Goal: Task Accomplishment & Management: Use online tool/utility

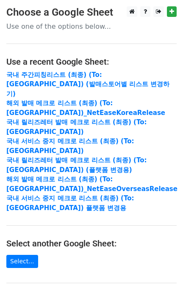
scroll to position [163, 0]
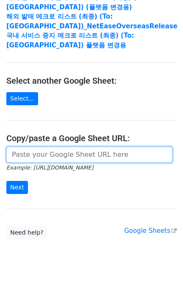
drag, startPoint x: 62, startPoint y: 137, endPoint x: 61, endPoint y: 142, distance: 5.1
click at [62, 147] on input "url" at bounding box center [89, 155] width 166 height 16
paste input "Email Artists UPC [EMAIL_ADDRESS][DOMAIN_NAME] PINKPEAK [CREDIT_CARD_NUMBER] [E…"
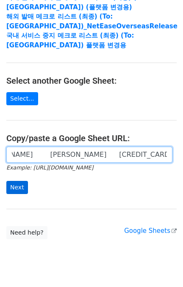
type input "Email Artists UPC [EMAIL_ADDRESS][DOMAIN_NAME] PINKPEAK [CREDIT_CARD_NUMBER] [E…"
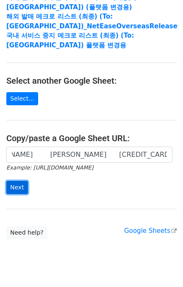
click at [19, 181] on input "Next" at bounding box center [17, 187] width 22 height 13
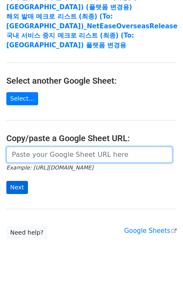
scroll to position [0, 0]
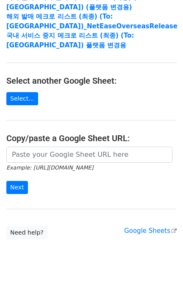
click at [82, 127] on main "Choose a Google Sheet Use one of the options below... Use a recent Google Sheet…" at bounding box center [91, 42] width 183 height 396
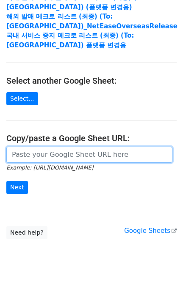
click at [78, 147] on input "url" at bounding box center [89, 155] width 166 height 16
paste input "https://docs.google.com/spreadsheets/d/1ShyjhhxkXjmubqew4Z8Sx6ORa3F4X4ZMOET7bu4…"
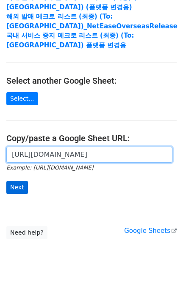
type input "https://docs.google.com/spreadsheets/d/1ShyjhhxkXjmubqew4Z8Sx6ORa3F4X4ZMOET7bu4…"
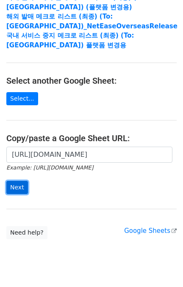
click at [23, 181] on input "Next" at bounding box center [17, 187] width 22 height 13
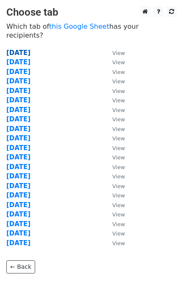
click at [30, 49] on strong "2025.09.29" at bounding box center [18, 53] width 24 height 8
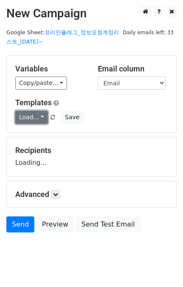
click at [36, 113] on link "Load..." at bounding box center [31, 117] width 33 height 13
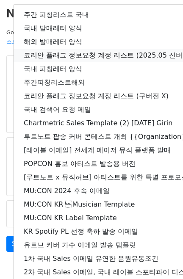
click at [68, 54] on link "코리안 플래그 정보요청 계정 리스트 (2025.05 신버전)" at bounding box center [150, 56] width 272 height 14
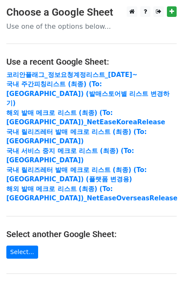
scroll to position [113, 0]
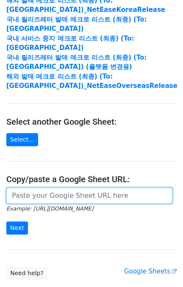
drag, startPoint x: 0, startPoint y: 0, endPoint x: 55, endPoint y: 176, distance: 183.9
click at [55, 188] on input "url" at bounding box center [89, 196] width 166 height 16
paste input "[URL][DOMAIN_NAME]"
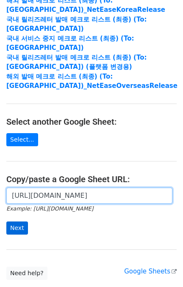
type input "[URL][DOMAIN_NAME]"
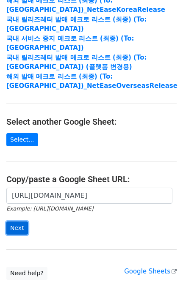
click at [19, 222] on input "Next" at bounding box center [17, 228] width 22 height 13
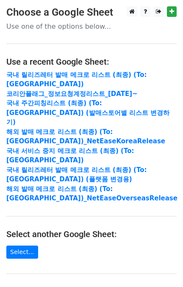
scroll to position [153, 0]
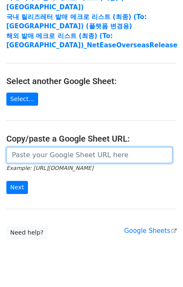
click at [67, 147] on input "url" at bounding box center [89, 155] width 166 height 16
paste input "[URL][DOMAIN_NAME]"
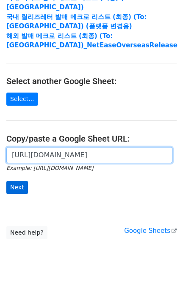
scroll to position [0, 317]
type input "[URL][DOMAIN_NAME]"
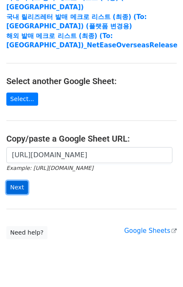
scroll to position [0, 0]
click at [19, 181] on input "Next" at bounding box center [17, 187] width 22 height 13
